Goal: Information Seeking & Learning: Find specific fact

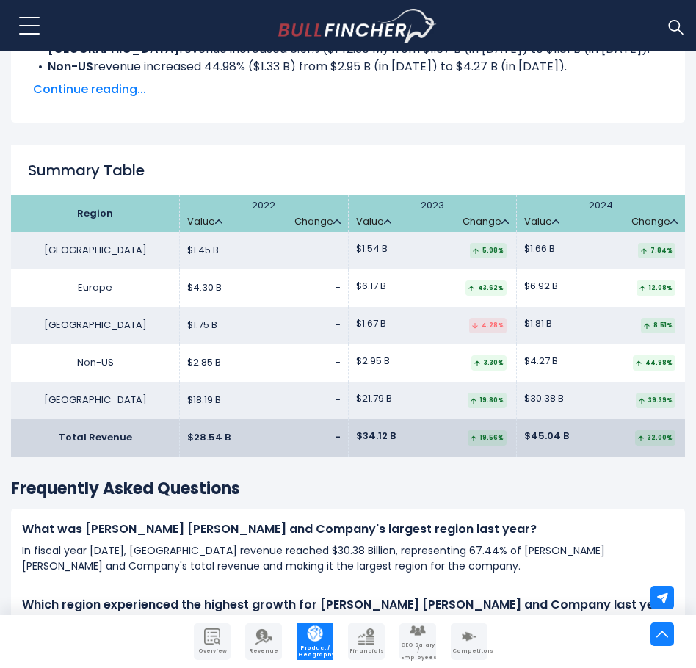
click at [109, 331] on td "[GEOGRAPHIC_DATA]" at bounding box center [95, 325] width 169 height 37
click at [206, 340] on td "$1.75 B -" at bounding box center [264, 325] width 169 height 37
click at [227, 282] on td "$4.30 B -" at bounding box center [264, 288] width 169 height 37
click at [420, 301] on td "$6.17 B 43.62%" at bounding box center [432, 288] width 169 height 37
click at [543, 285] on span "$6.92 B" at bounding box center [541, 287] width 34 height 12
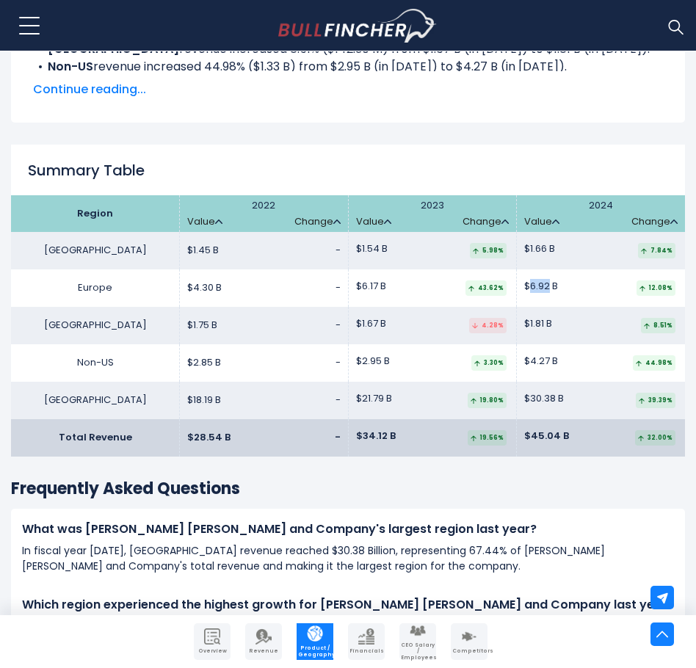
click at [546, 284] on span "$6.92 B" at bounding box center [541, 287] width 34 height 12
click at [471, 286] on div "43.62%" at bounding box center [486, 288] width 41 height 15
click at [389, 284] on td "$6.17 B 43.62%" at bounding box center [432, 288] width 169 height 37
drag, startPoint x: 367, startPoint y: 287, endPoint x: 344, endPoint y: 290, distance: 23.7
click at [344, 290] on tr "Europe $4.30 B - $6.17 B $6.92 B" at bounding box center [348, 288] width 674 height 37
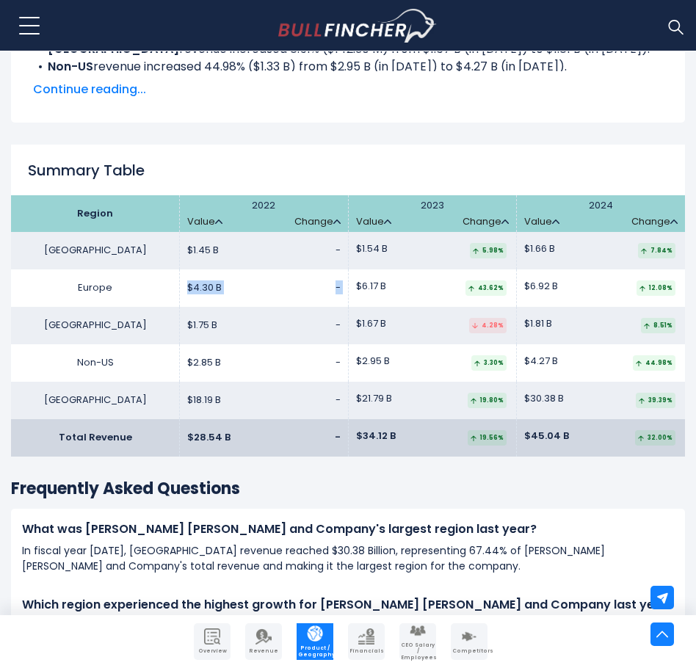
click at [424, 281] on td "$6.17 B 43.62%" at bounding box center [432, 288] width 169 height 37
